Goal: Task Accomplishment & Management: Manage account settings

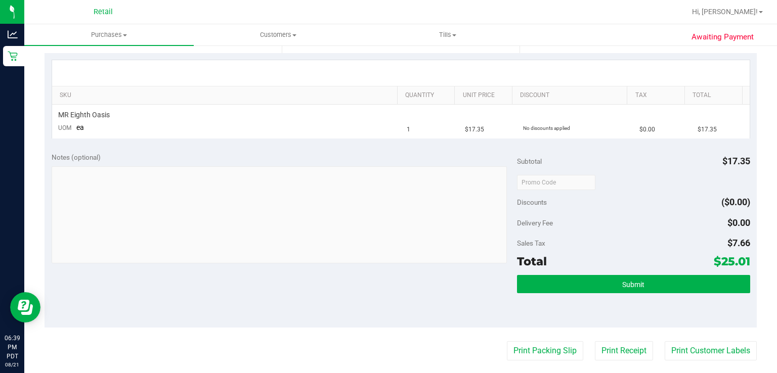
scroll to position [224, 0]
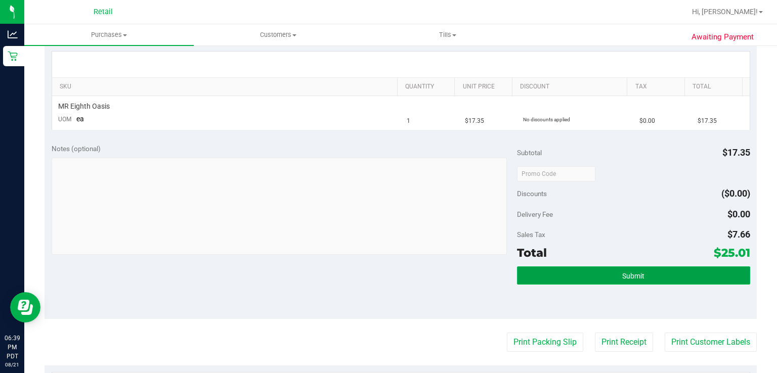
click at [638, 270] on button "Submit" at bounding box center [633, 276] width 233 height 18
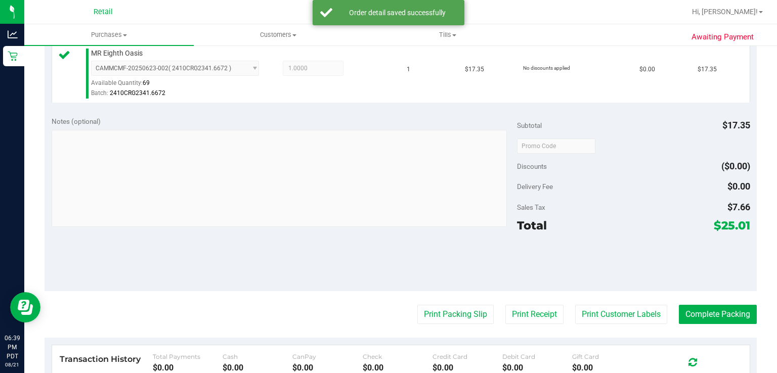
scroll to position [287, 0]
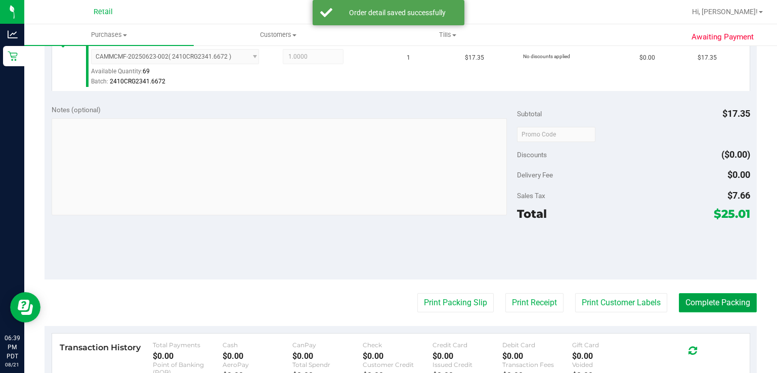
click at [720, 299] on button "Complete Packing" at bounding box center [718, 302] width 78 height 19
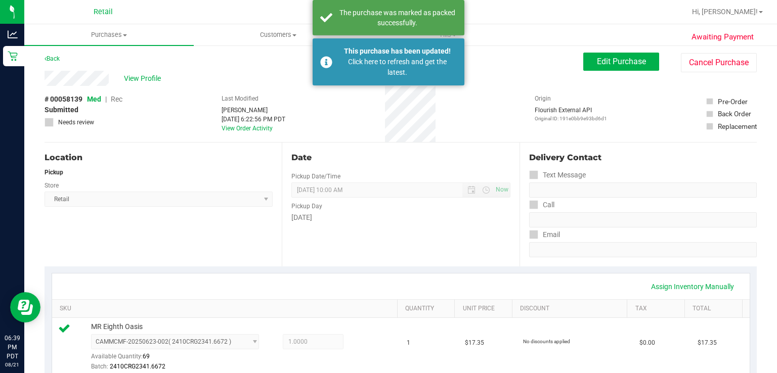
scroll to position [0, 0]
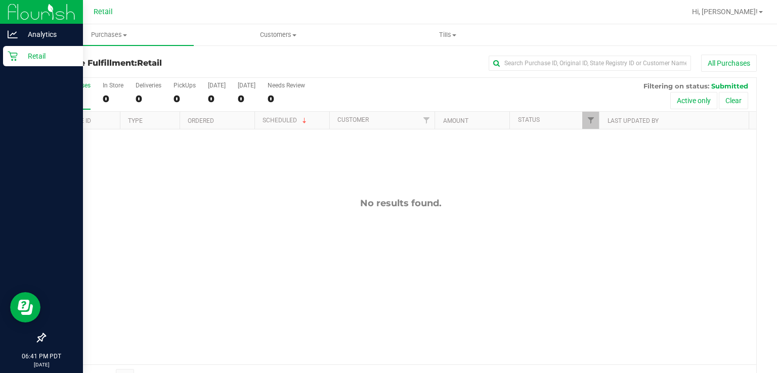
click at [8, 55] on icon at bounding box center [13, 56] width 10 height 10
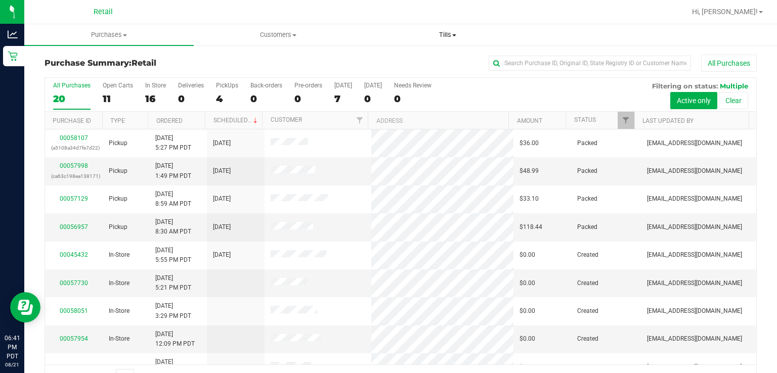
click at [401, 45] on uib-tab-heading "Tills Manage tills" at bounding box center [448, 35] width 169 height 20
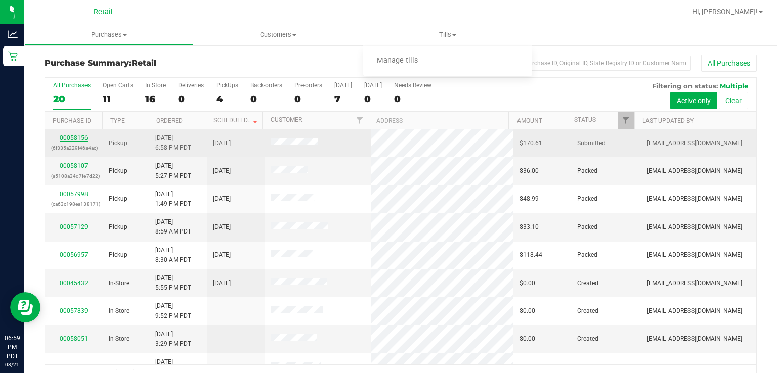
click at [76, 139] on link "00058156" at bounding box center [74, 138] width 28 height 7
